Goal: Information Seeking & Learning: Learn about a topic

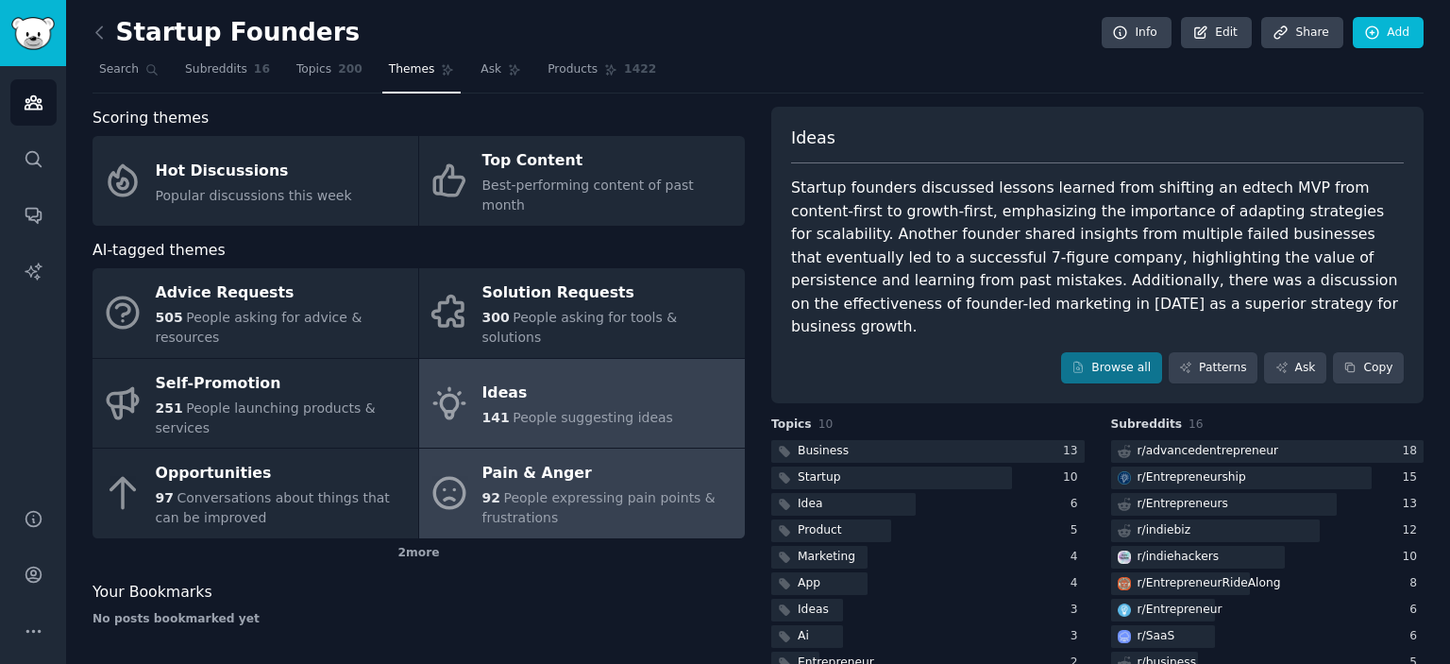
click at [504, 490] on span "People expressing pain points & frustrations" at bounding box center [599, 507] width 233 height 35
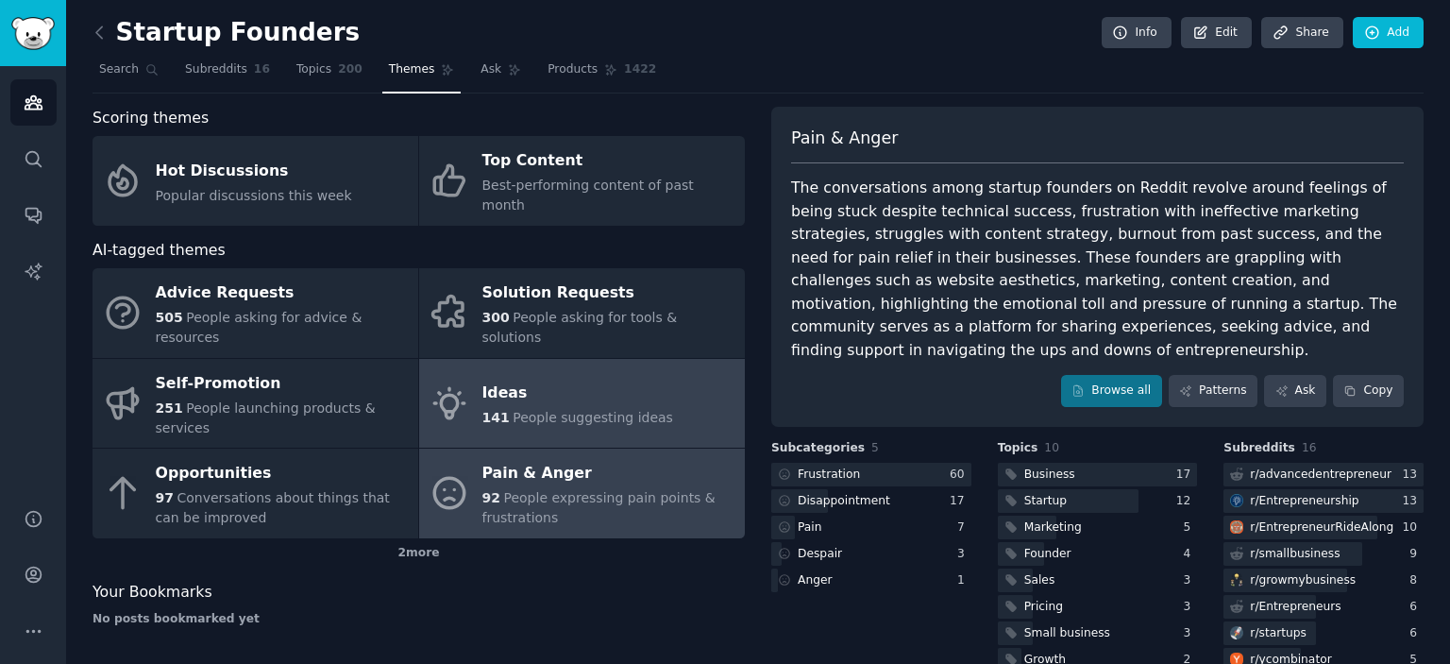
click at [598, 410] on span "People suggesting ideas" at bounding box center [593, 417] width 161 height 15
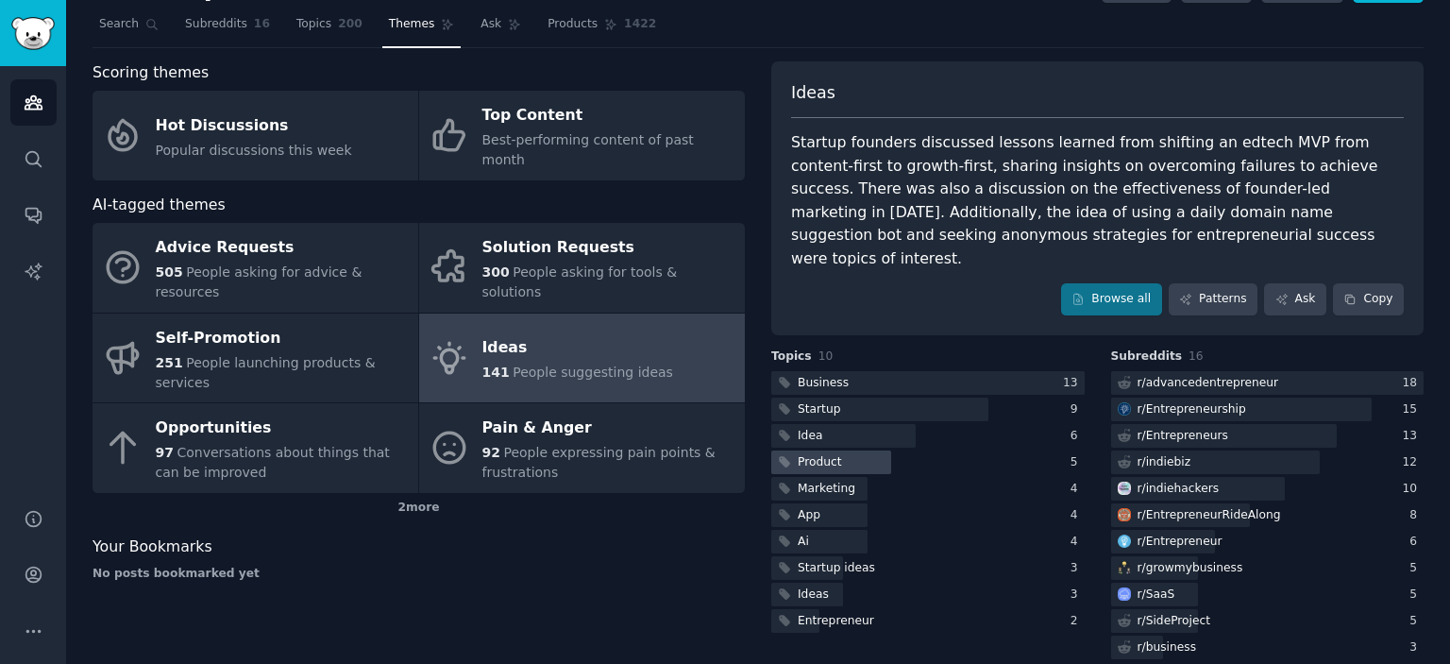
scroll to position [44, 0]
click at [842, 584] on div "Ideas" at bounding box center [927, 596] width 313 height 24
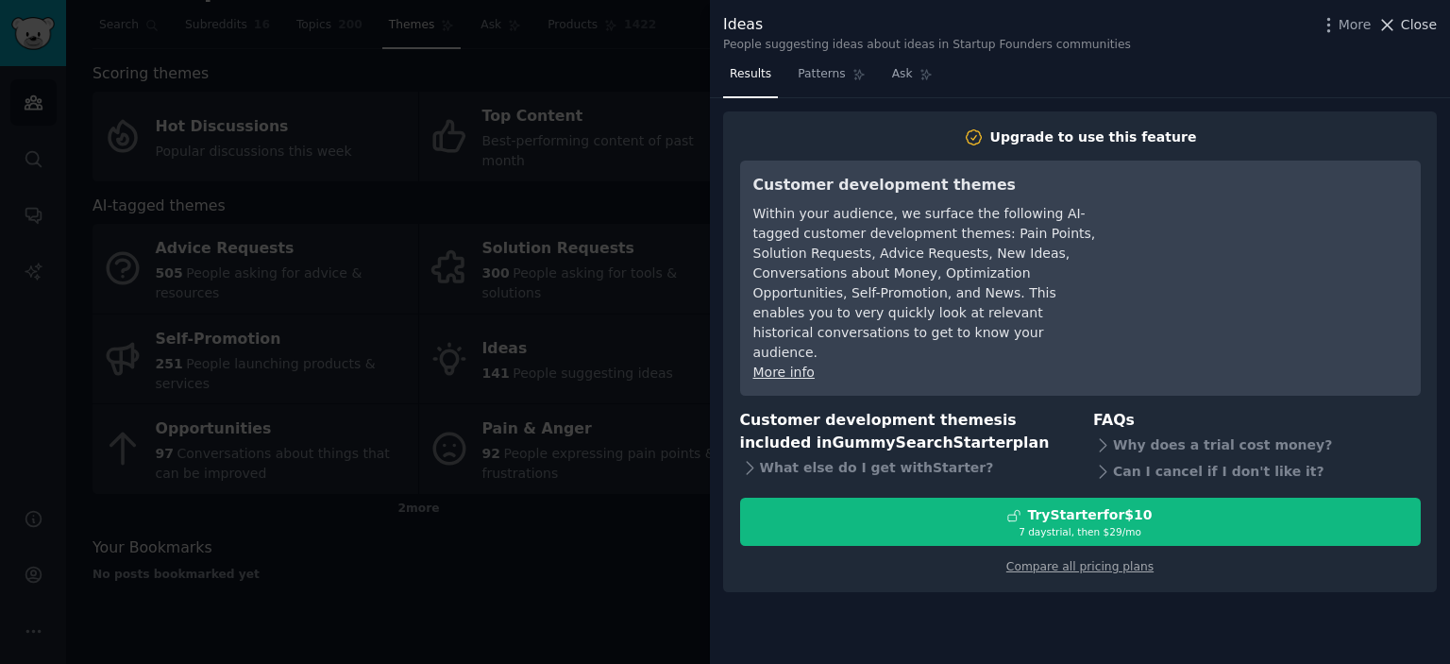
click at [1390, 25] on icon at bounding box center [1388, 25] width 10 height 10
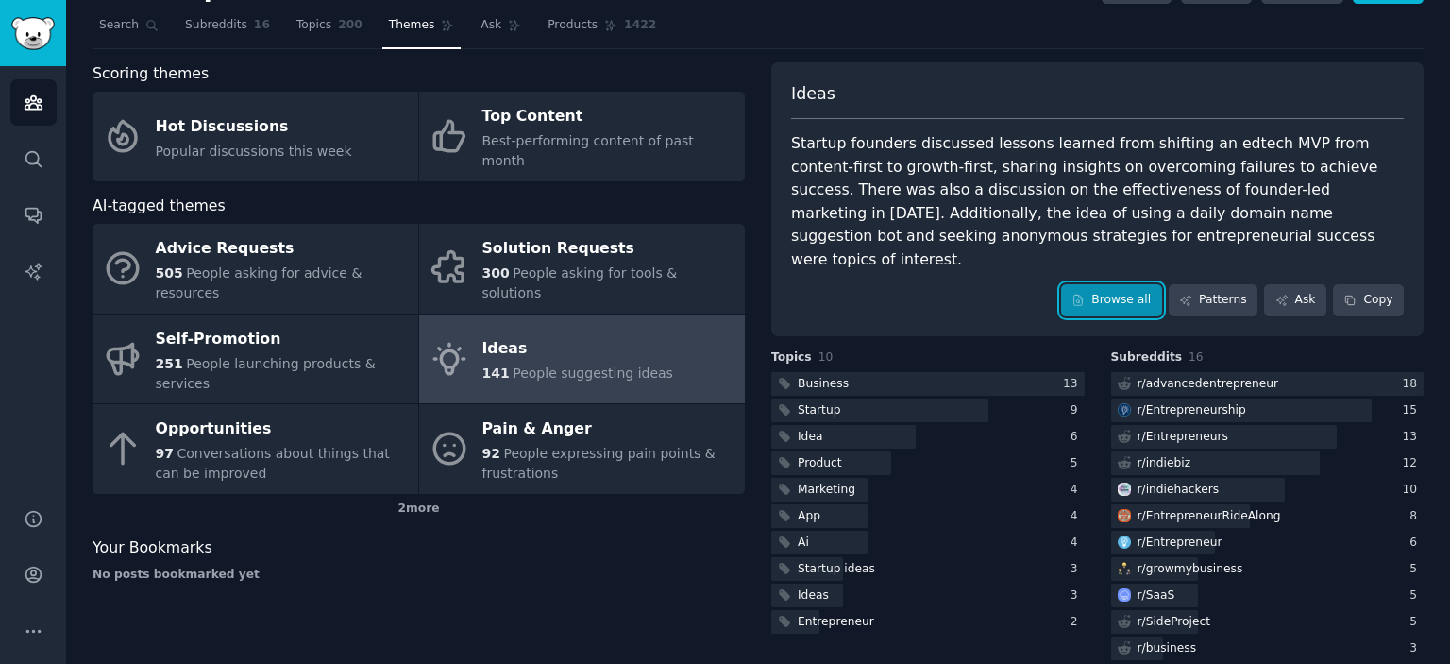
click at [1110, 284] on link "Browse all" at bounding box center [1111, 300] width 101 height 32
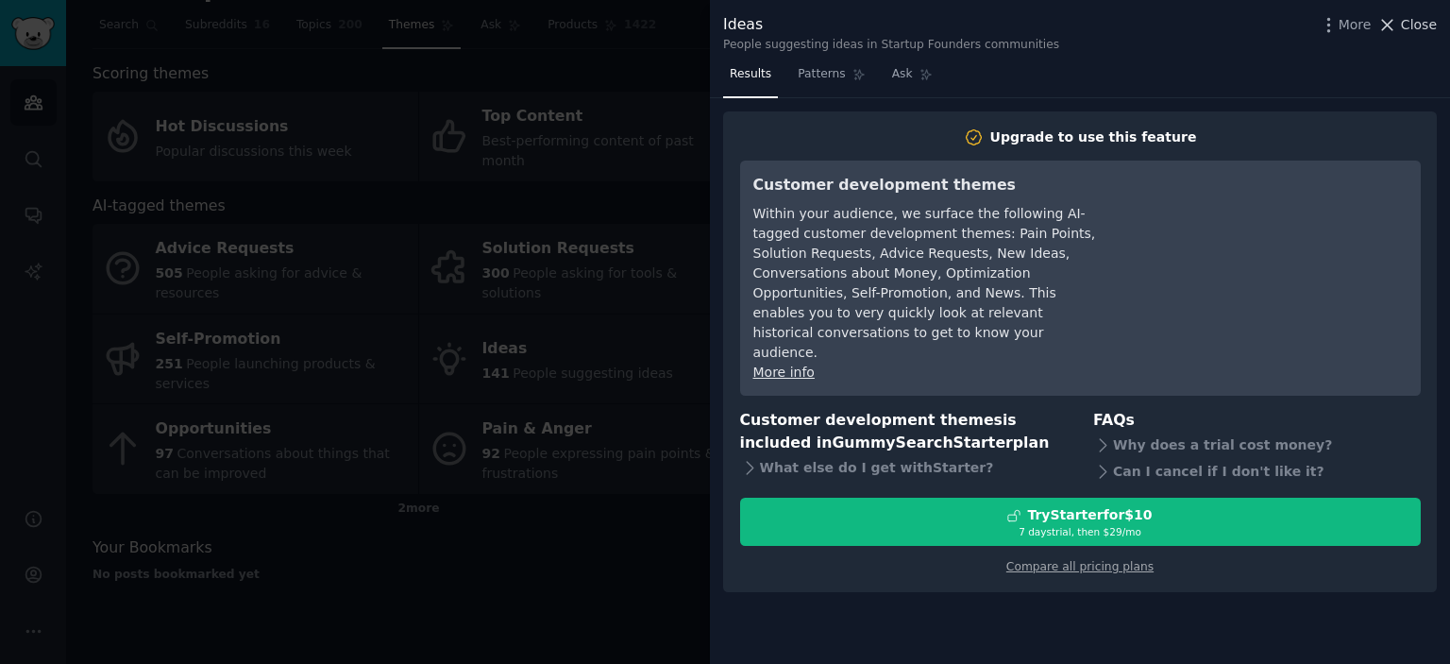
click at [1389, 25] on icon at bounding box center [1388, 25] width 20 height 20
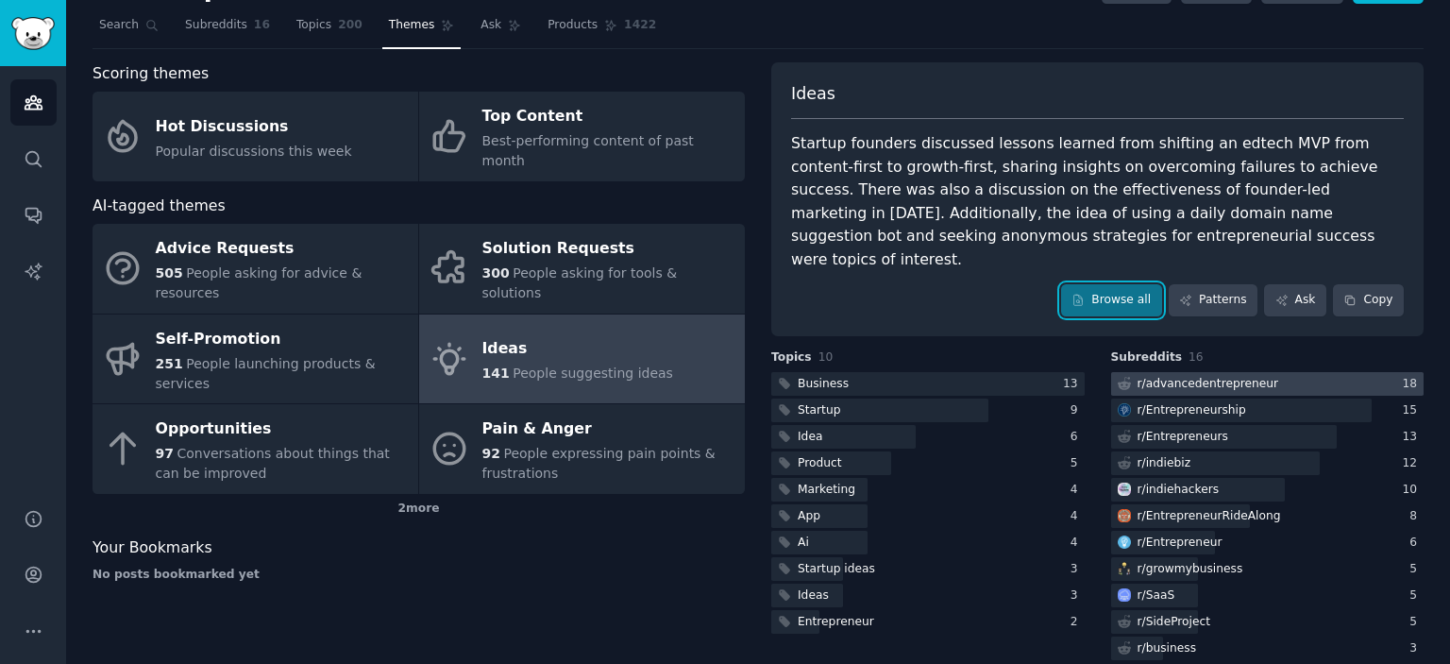
scroll to position [45, 0]
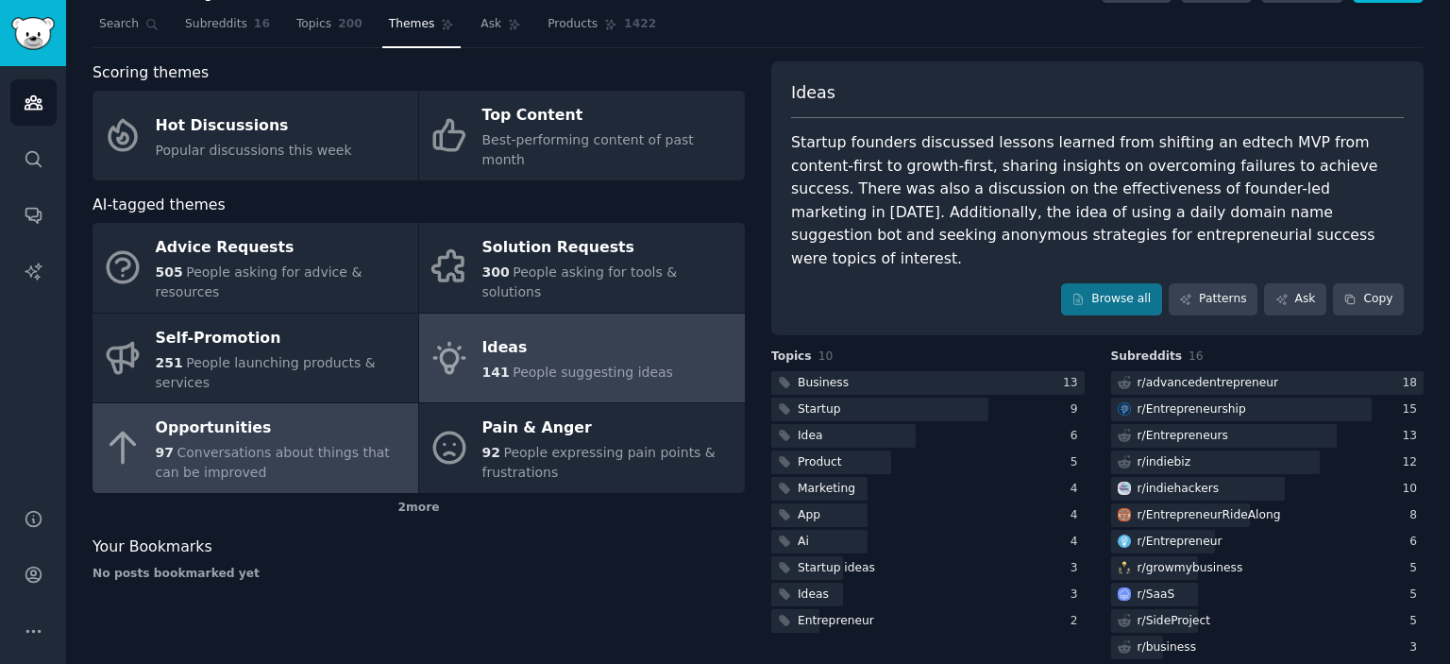
click at [304, 445] on span "Conversations about things that can be improved" at bounding box center [273, 462] width 234 height 35
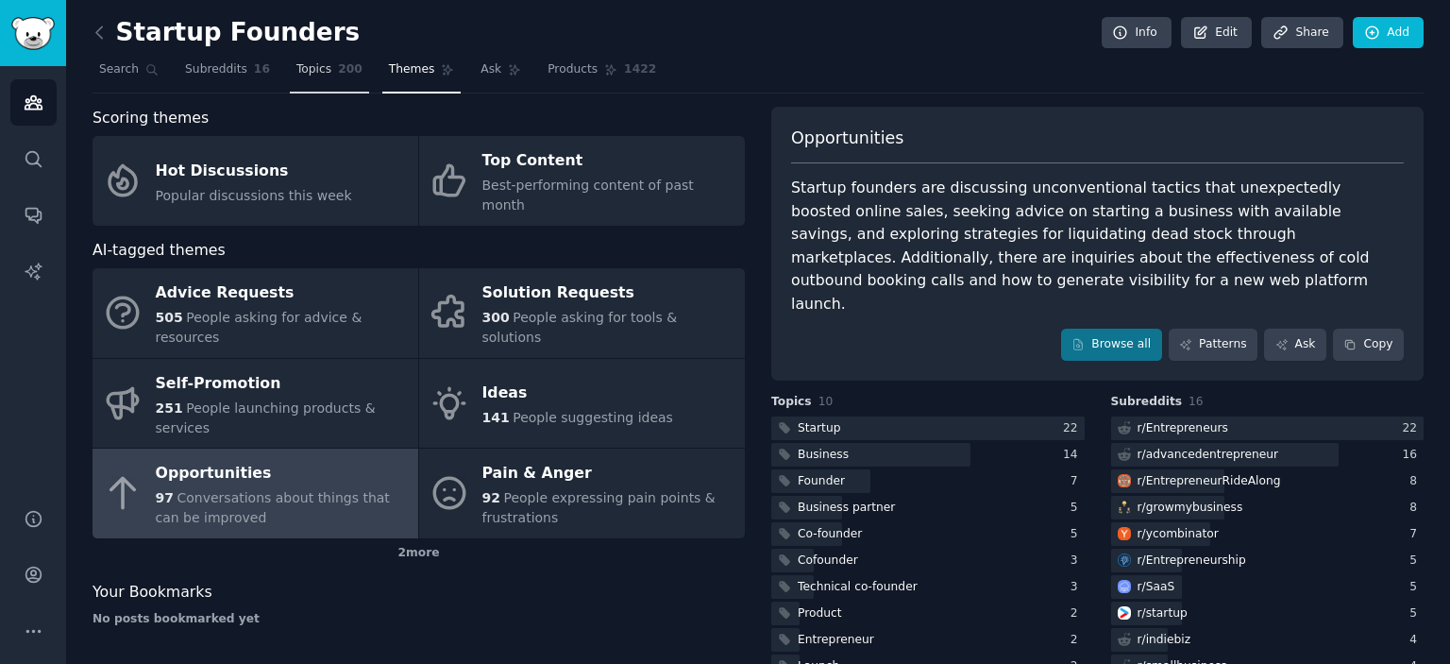
click at [306, 66] on span "Topics" at bounding box center [313, 69] width 35 height 17
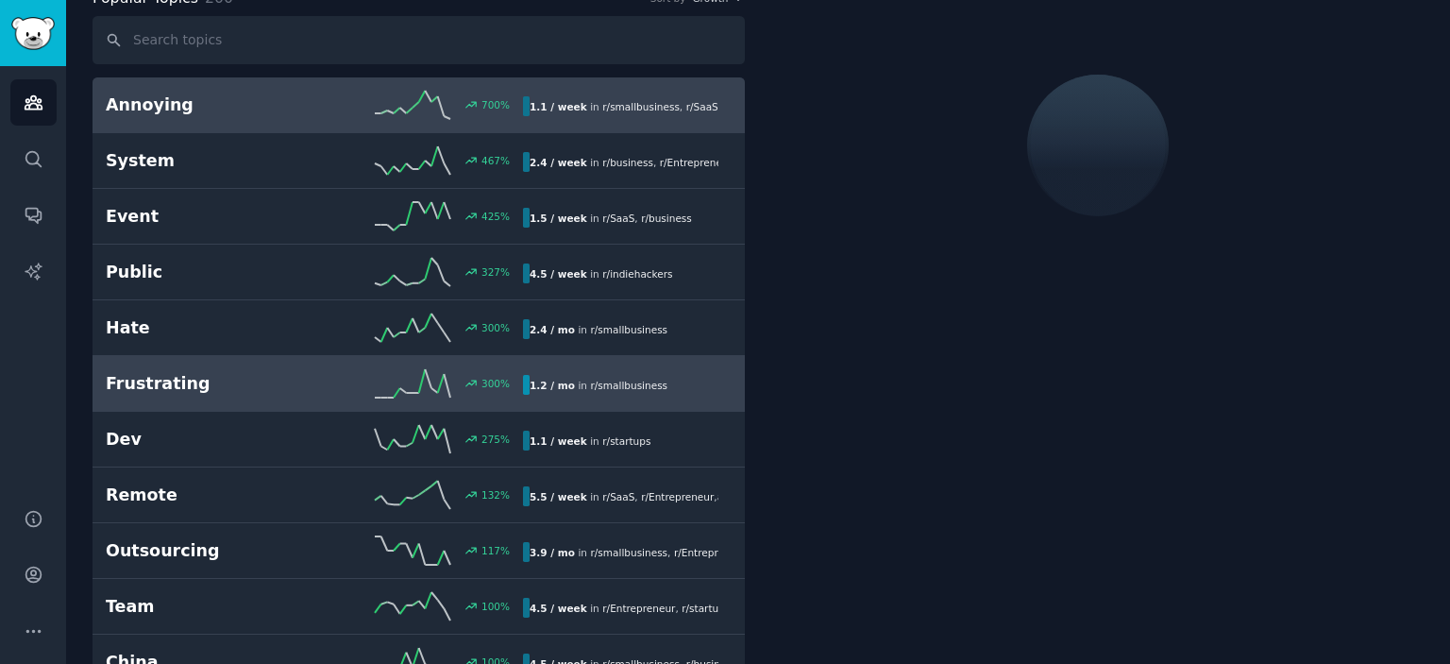
scroll to position [121, 0]
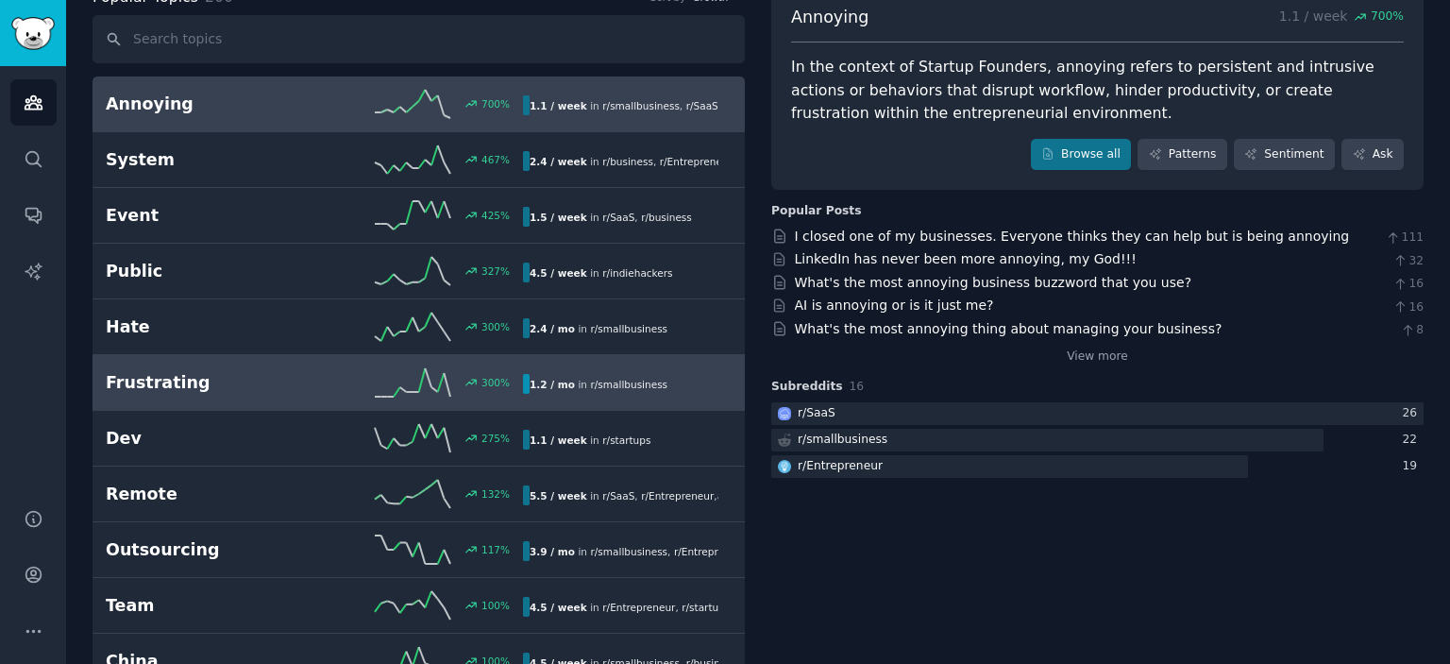
click at [295, 368] on div "Frustrating 300 % 1.2 / mo in r/ smallbusiness" at bounding box center [419, 382] width 626 height 28
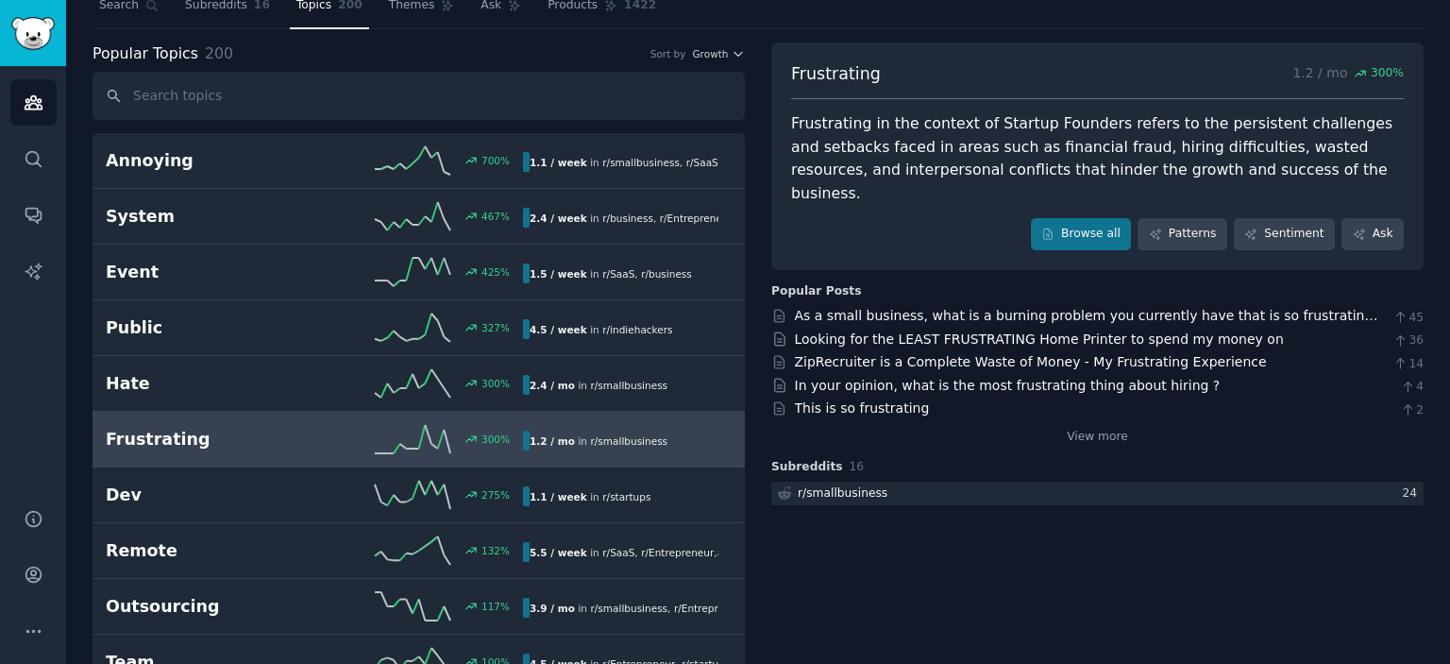
scroll to position [64, 0]
drag, startPoint x: 1411, startPoint y: 286, endPoint x: 1367, endPoint y: 295, distance: 44.3
click at [1367, 306] on div "As a small business, what is a burning problem you currently have that is so fr…" at bounding box center [1097, 316] width 652 height 20
click at [1367, 308] on link "As a small business, what is a burning problem you currently have that is so fr…" at bounding box center [1087, 325] width 584 height 35
